Goal: Register for event/course

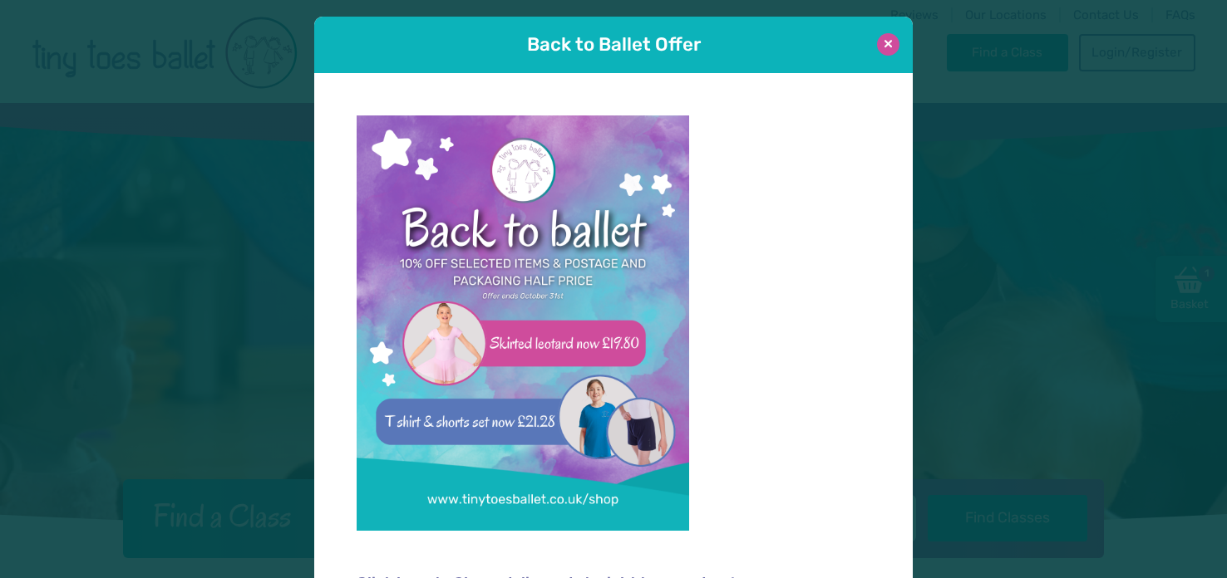
click at [888, 42] on button at bounding box center [888, 44] width 22 height 22
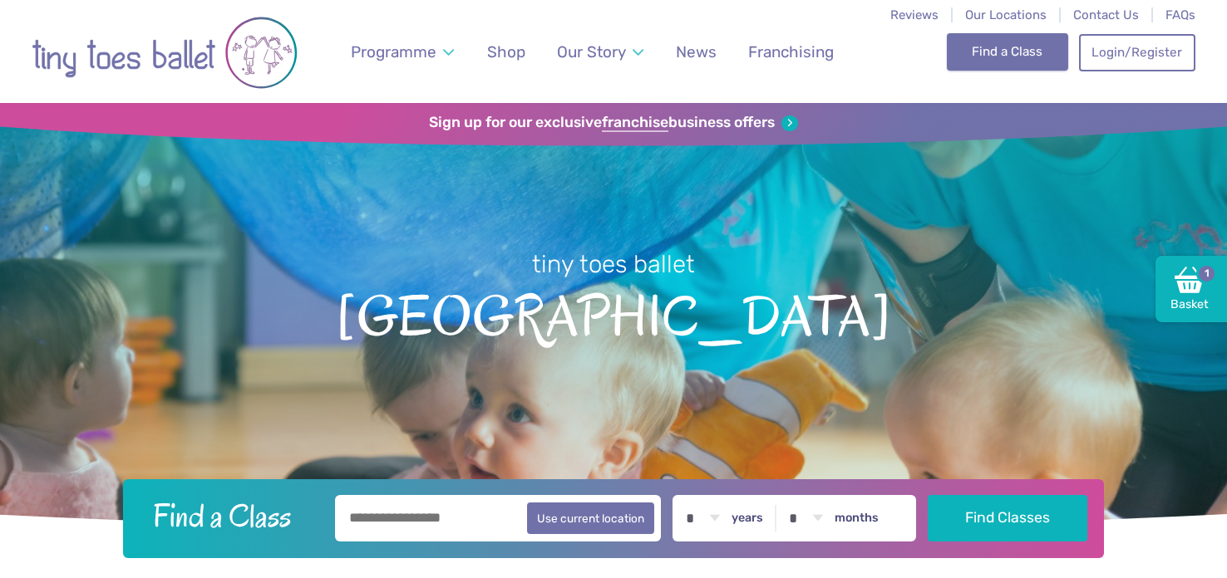
click at [1019, 60] on link "Find a Class" at bounding box center [1008, 51] width 122 height 37
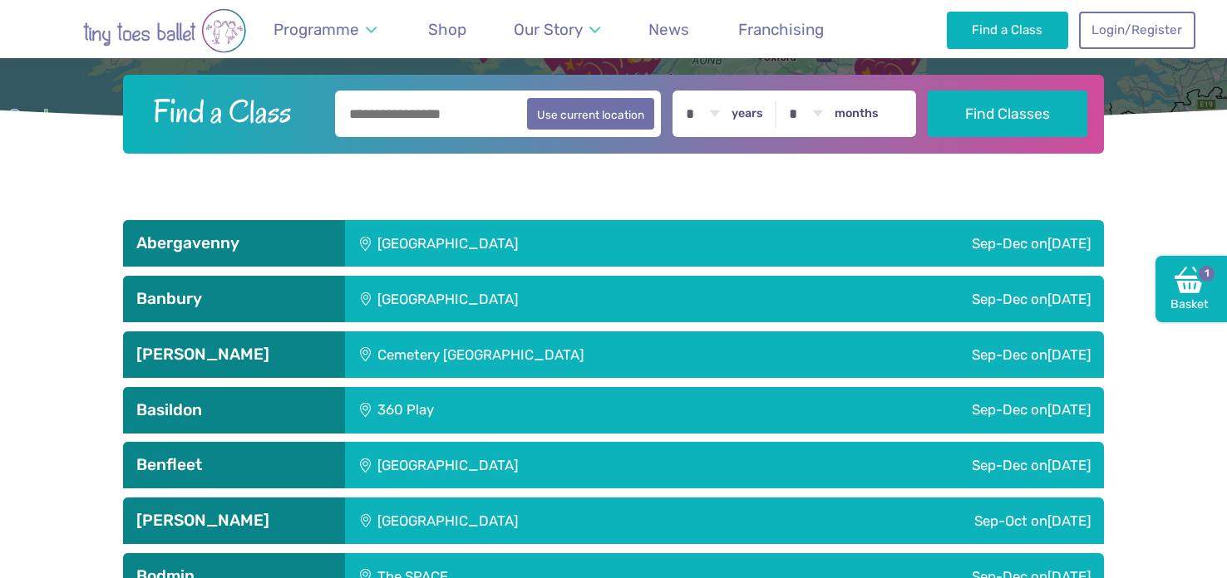
scroll to position [432, 0]
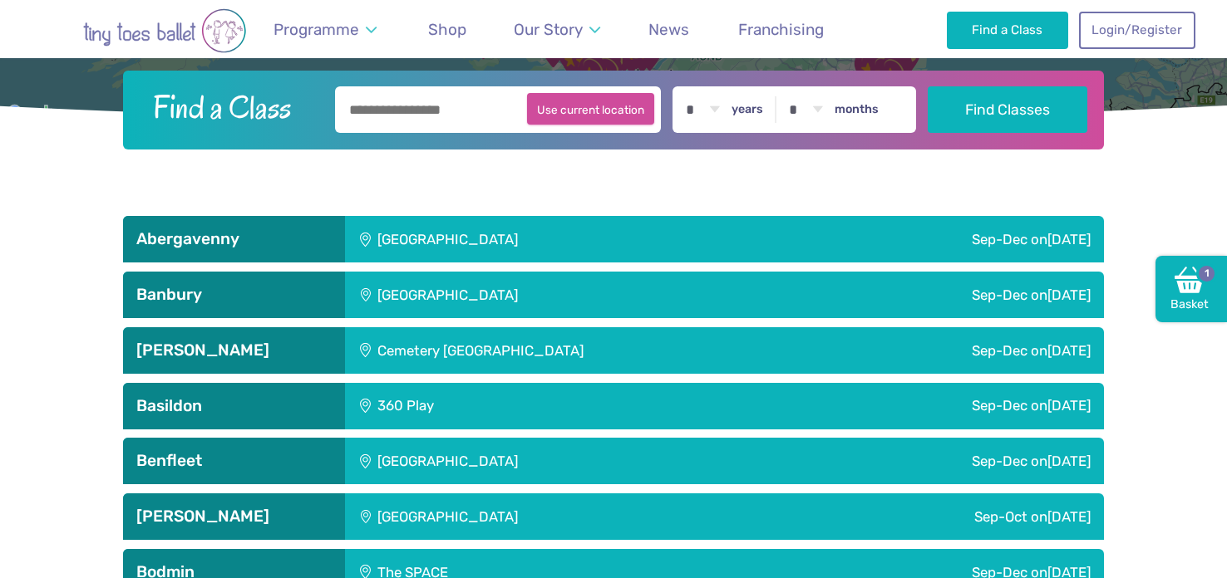
click at [631, 96] on button "Use current location" at bounding box center [590, 109] width 127 height 32
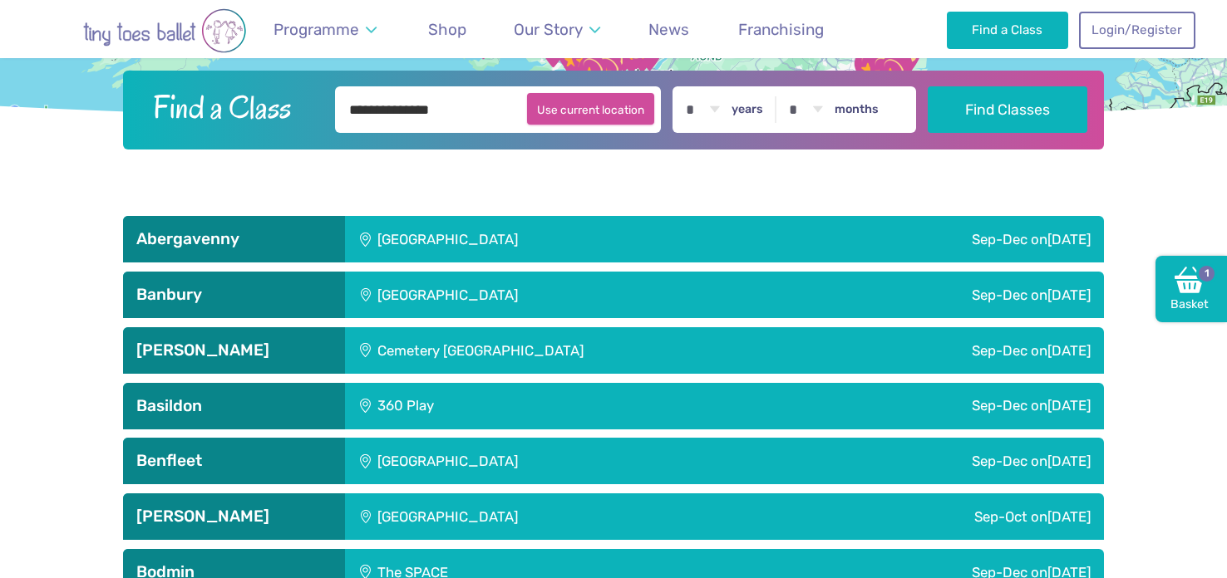
type input "**********"
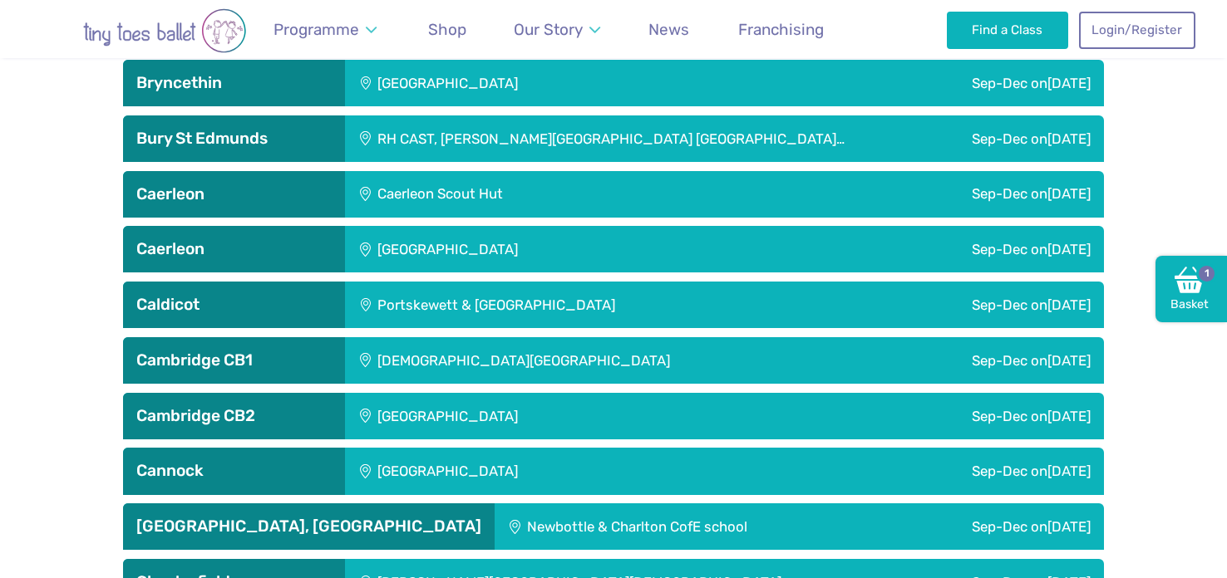
scroll to position [1152, 0]
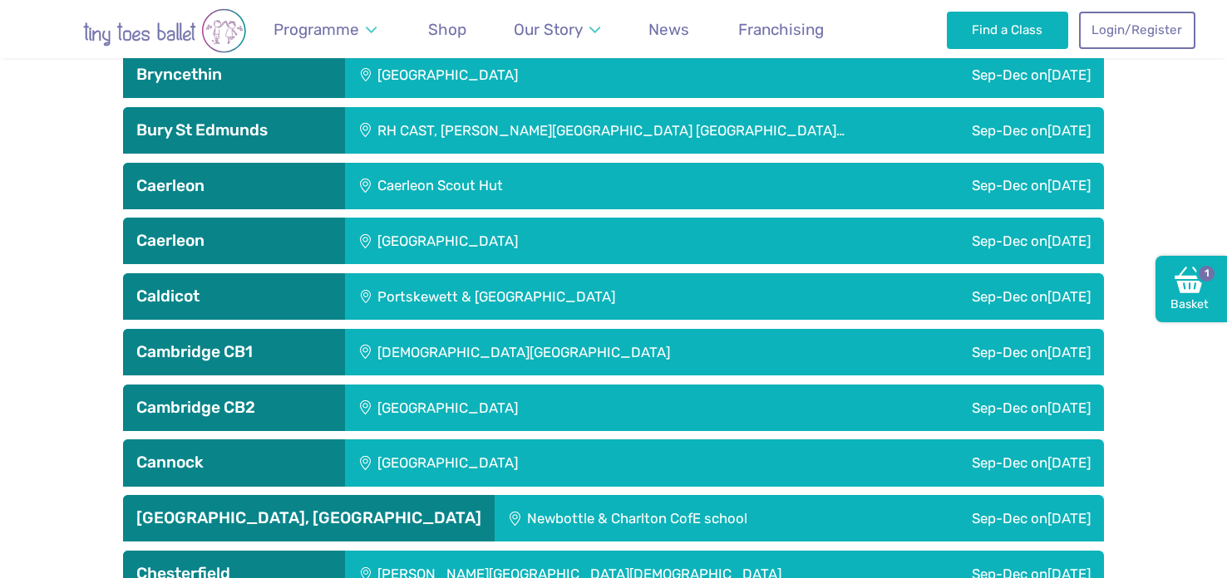
click at [478, 402] on div "[GEOGRAPHIC_DATA]" at bounding box center [558, 408] width 426 height 47
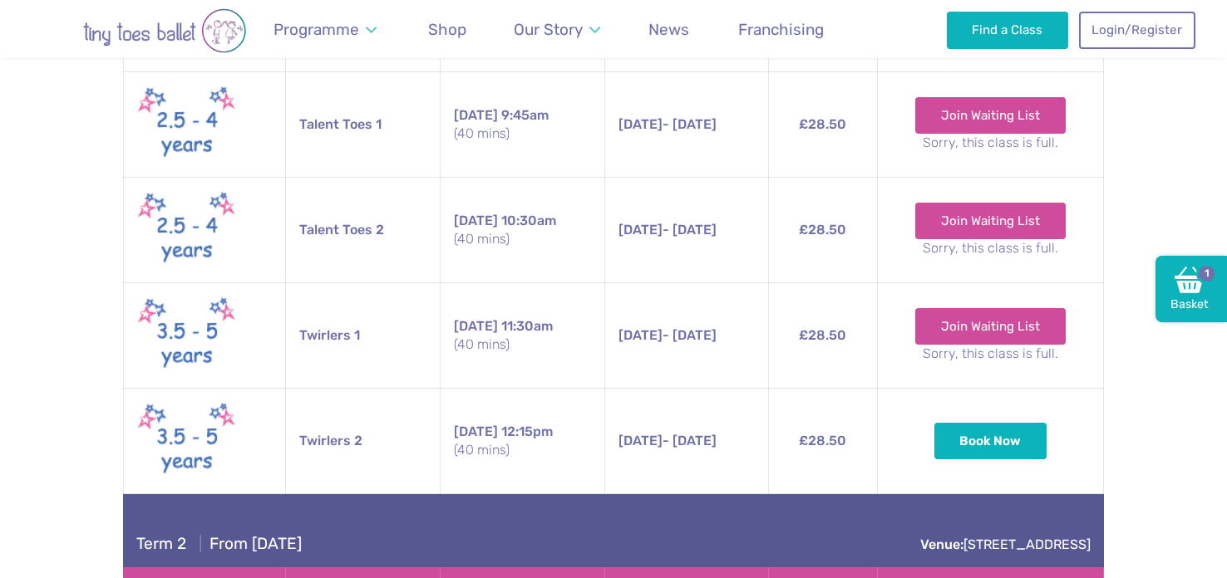
scroll to position [1747, 0]
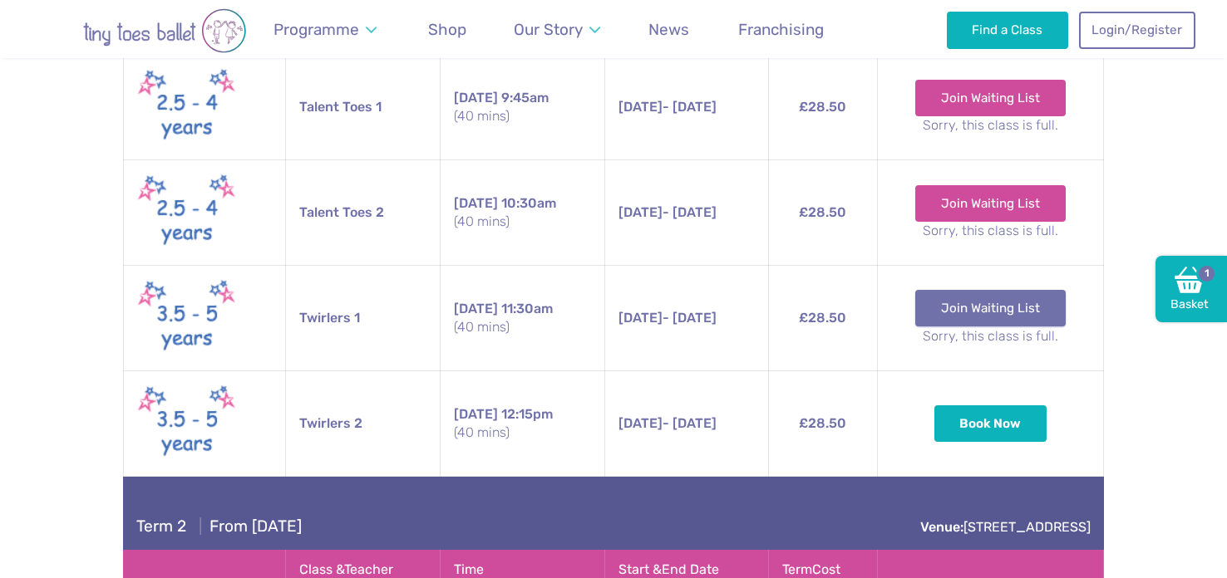
click at [1003, 298] on link "Join Waiting List" at bounding box center [990, 308] width 150 height 37
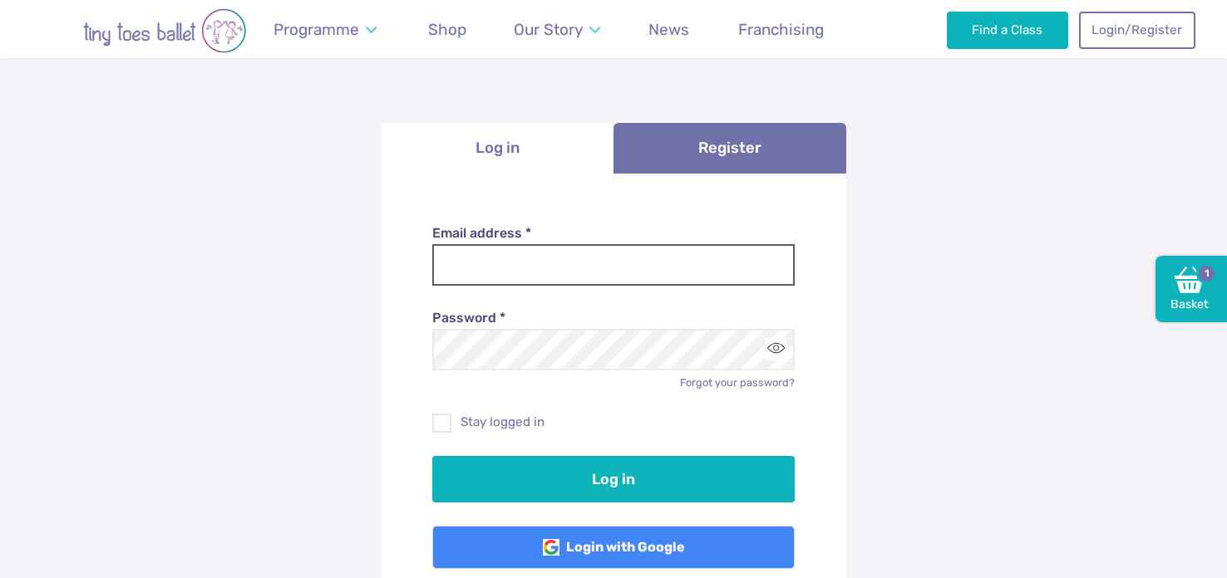
scroll to position [106, 0]
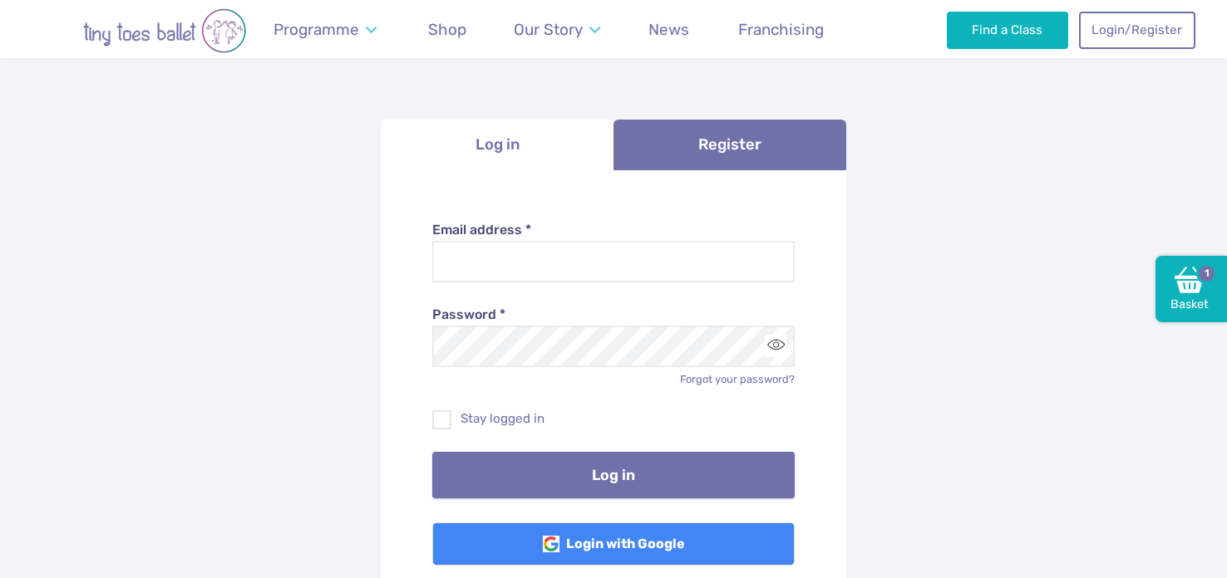
type input "**********"
click at [635, 481] on button "Log in" at bounding box center [613, 475] width 363 height 47
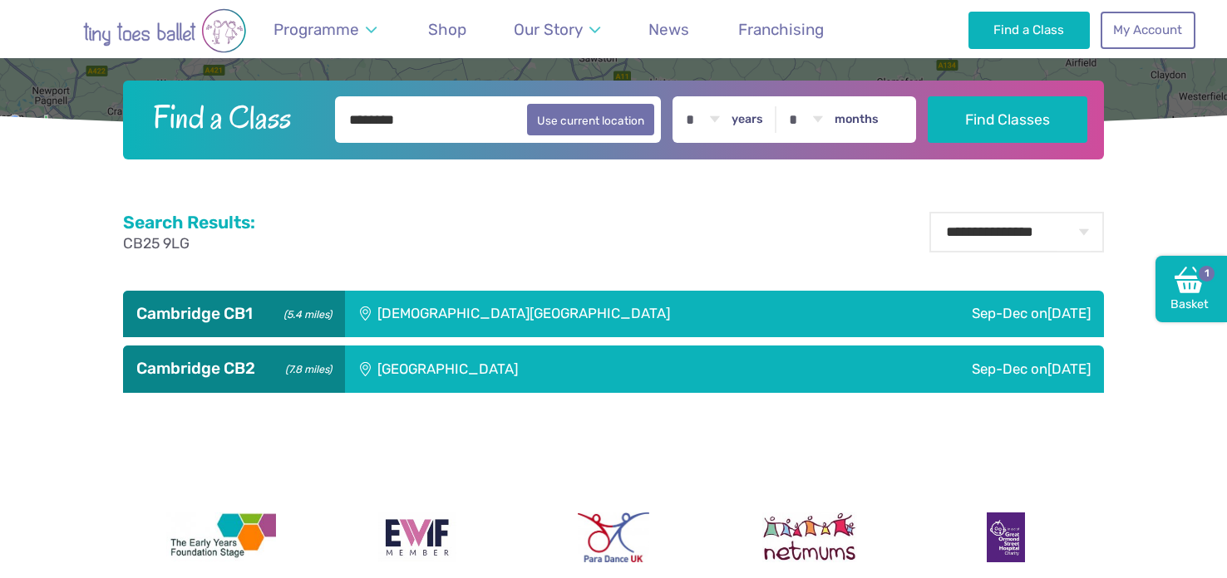
scroll to position [425, 0]
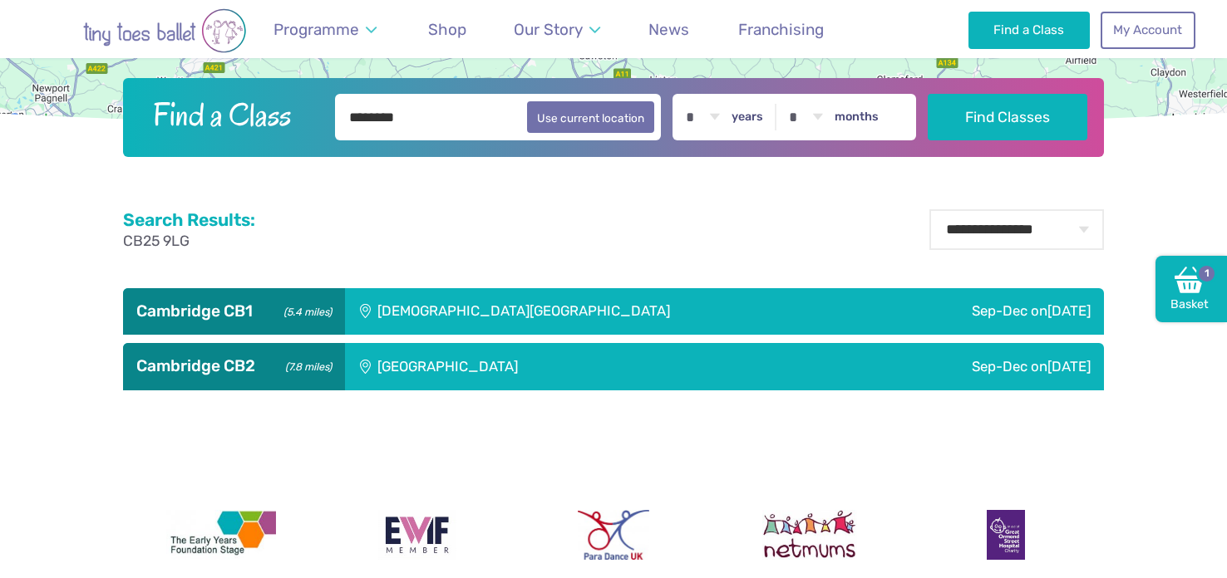
click at [482, 380] on div "[GEOGRAPHIC_DATA]" at bounding box center [558, 366] width 426 height 47
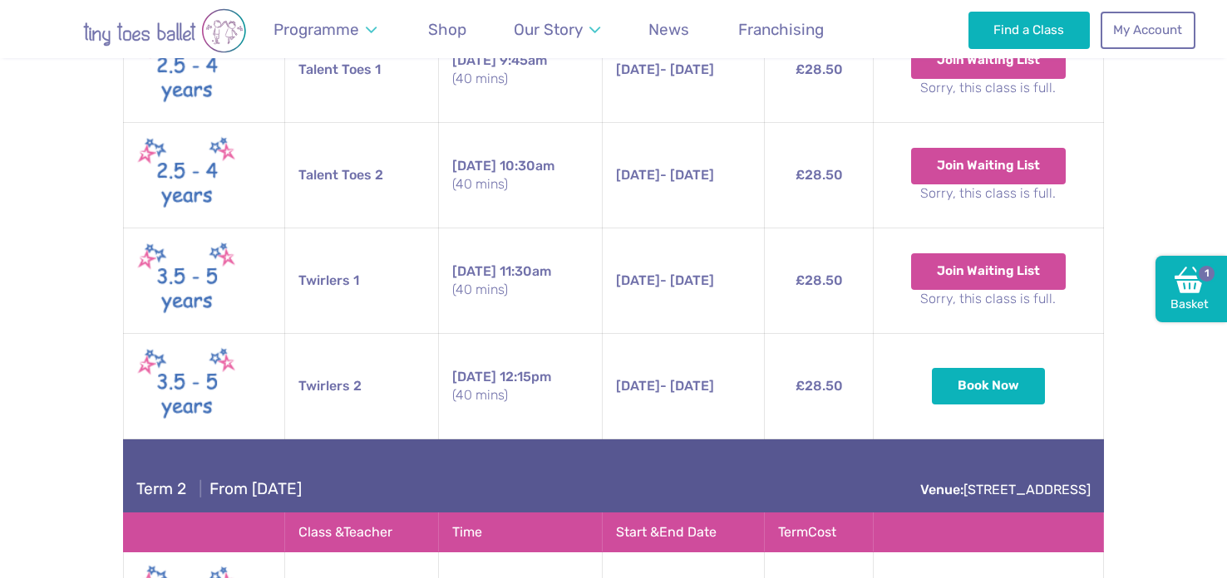
scroll to position [1022, 0]
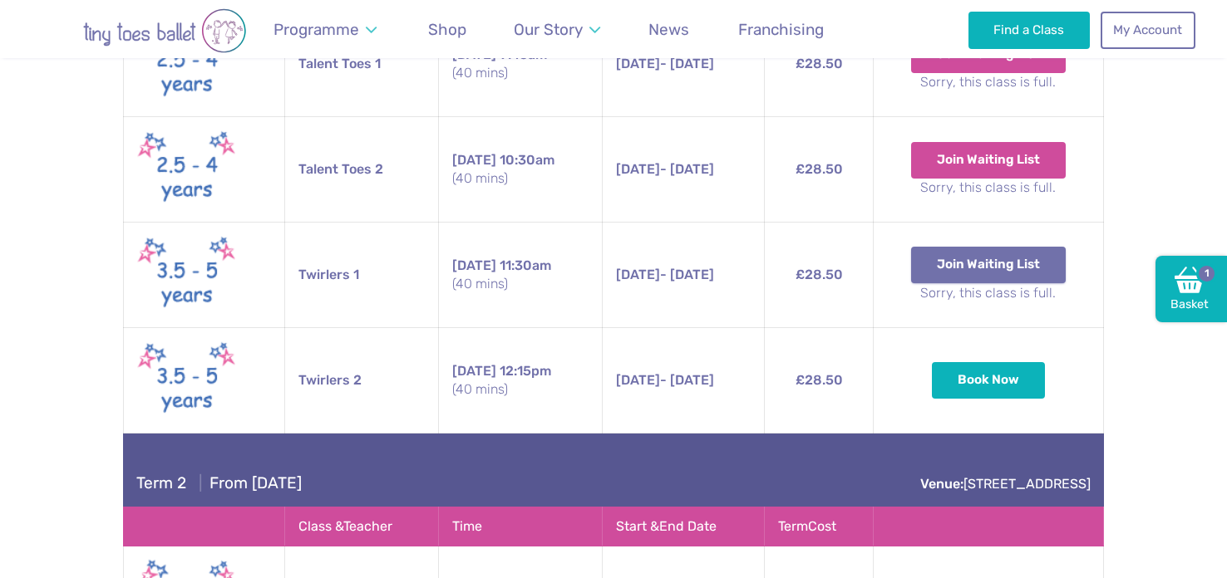
click at [962, 268] on button "Join Waiting List" at bounding box center [988, 265] width 155 height 37
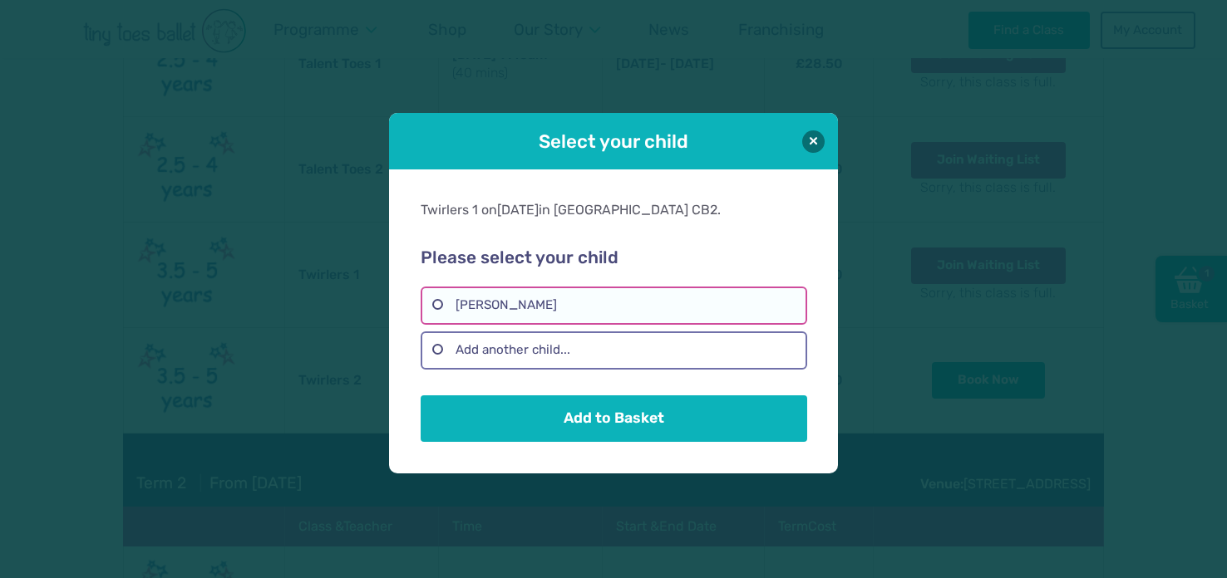
click at [431, 307] on label "Polly Rowe" at bounding box center [614, 306] width 386 height 38
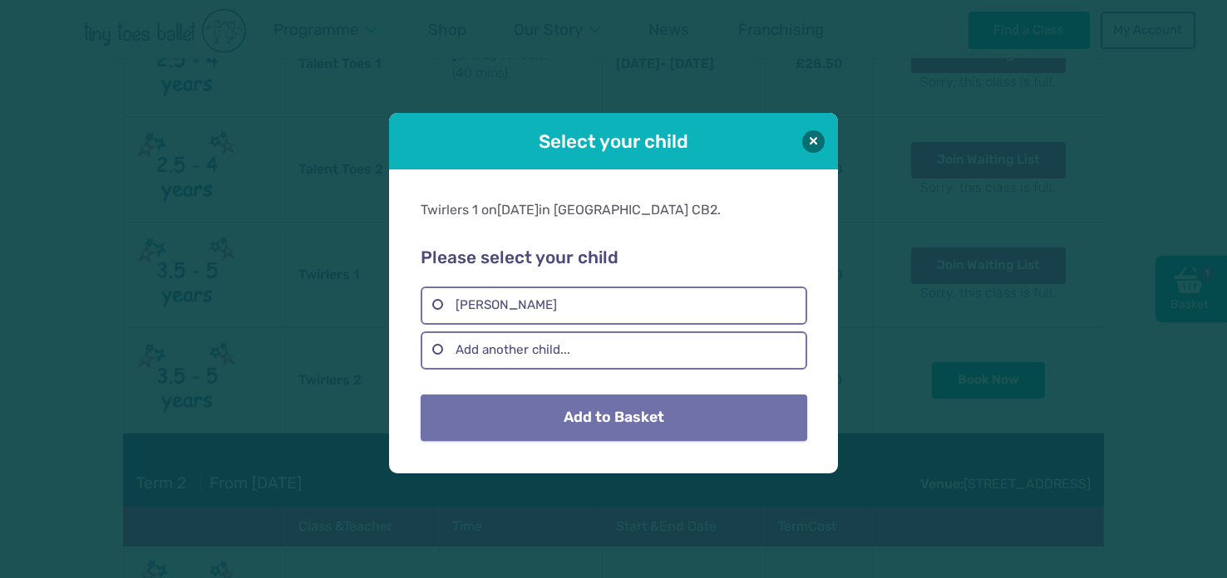
click at [501, 427] on button "Add to Basket" at bounding box center [614, 418] width 386 height 47
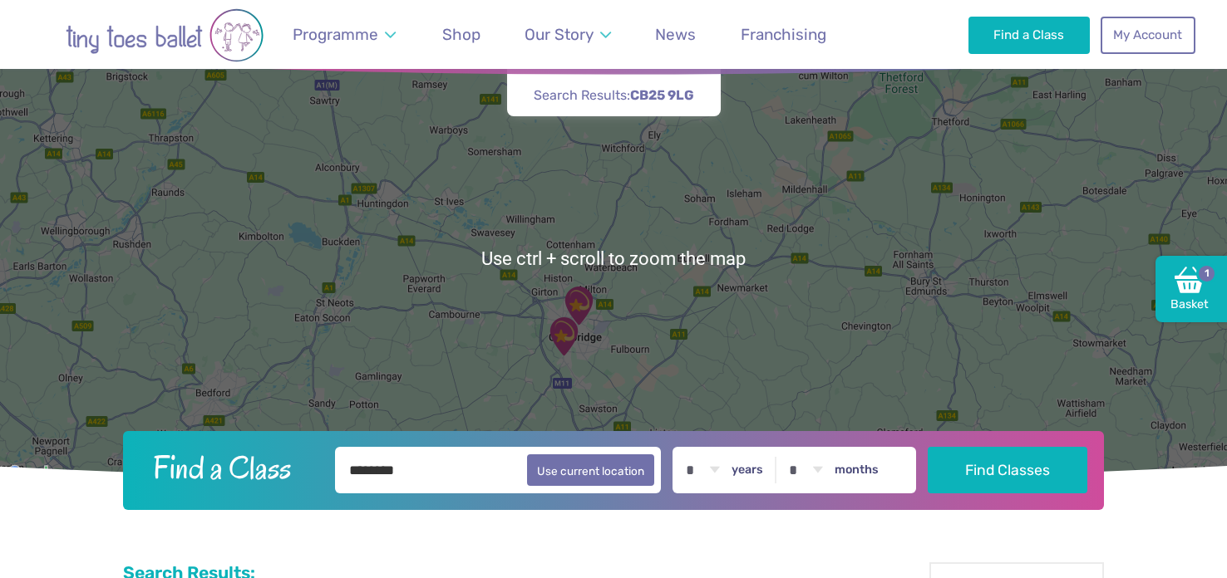
scroll to position [0, 0]
